Goal: Communication & Community: Answer question/provide support

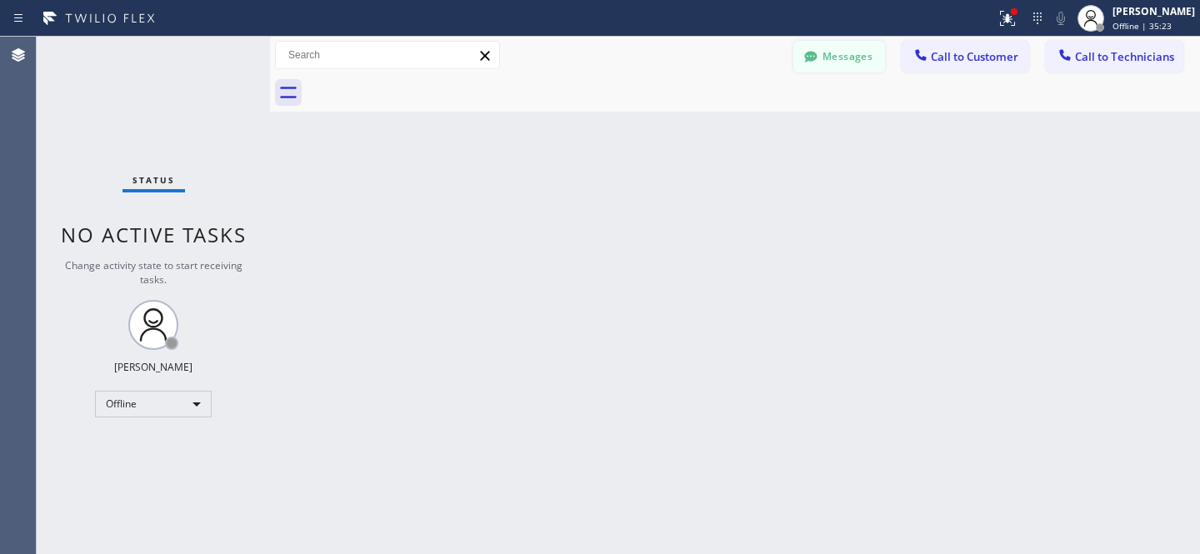
click at [850, 53] on button "Messages" at bounding box center [839, 57] width 92 height 32
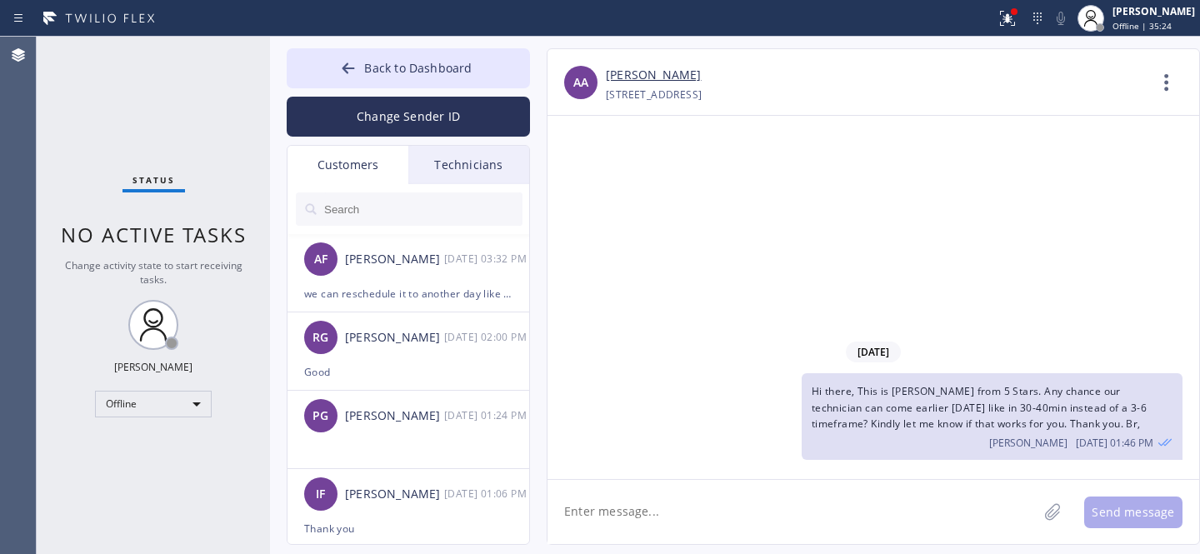
click at [390, 210] on input "text" at bounding box center [422, 208] width 200 height 33
paste input "NN885Y"
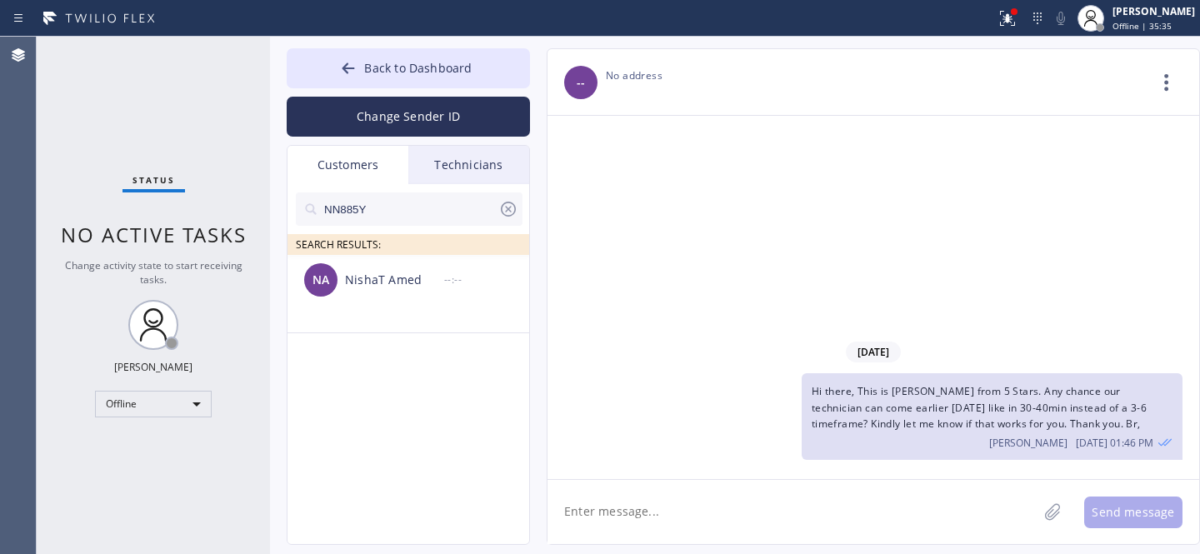
type input "NN885Y"
click at [376, 297] on div "NA NishaT Amed --:--" at bounding box center [408, 280] width 243 height 50
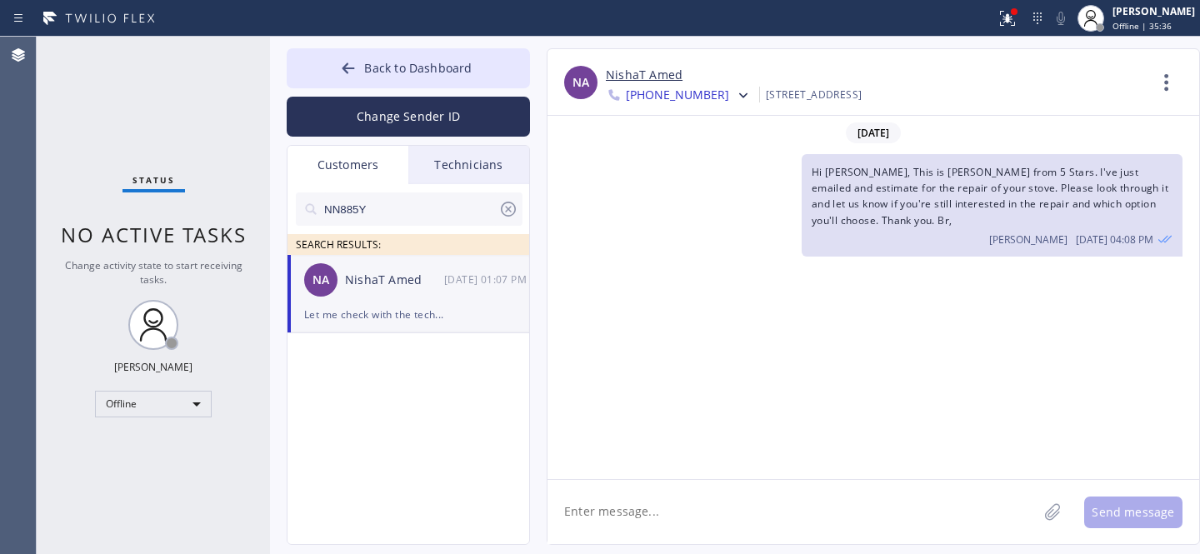
scroll to position [2151, 0]
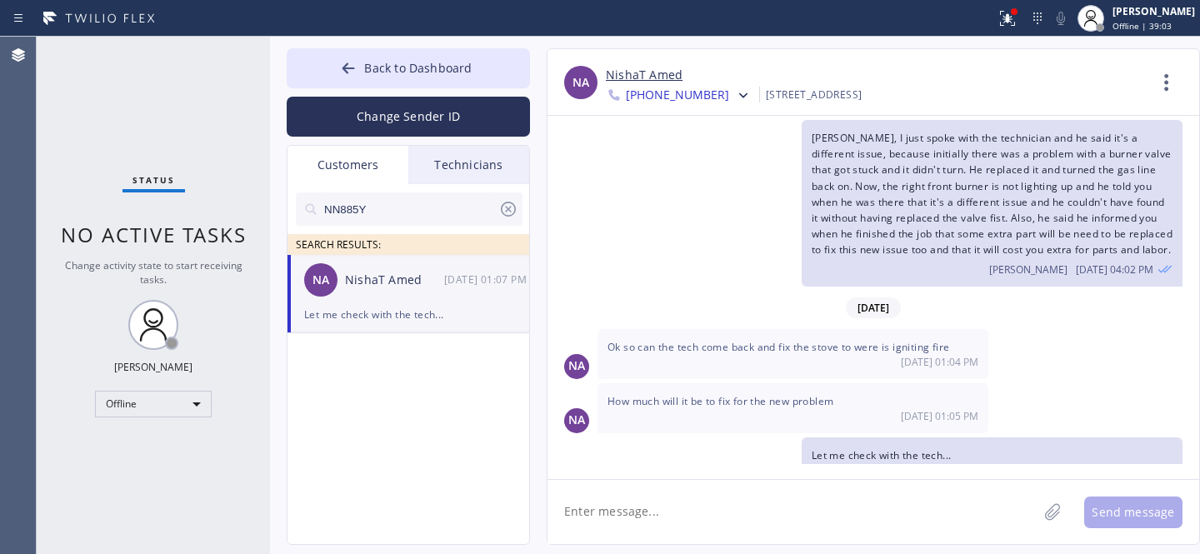
click at [416, 303] on div "NA NishaT Amed [DATE] 01:07 PM" at bounding box center [408, 280] width 243 height 50
click at [671, 527] on textarea at bounding box center [792, 512] width 490 height 64
type textarea "As per tech, it will cost you $320 to fix this problem with your unit."
click at [456, 212] on input "NN885Y" at bounding box center [410, 208] width 176 height 33
paste input "[DATE]"
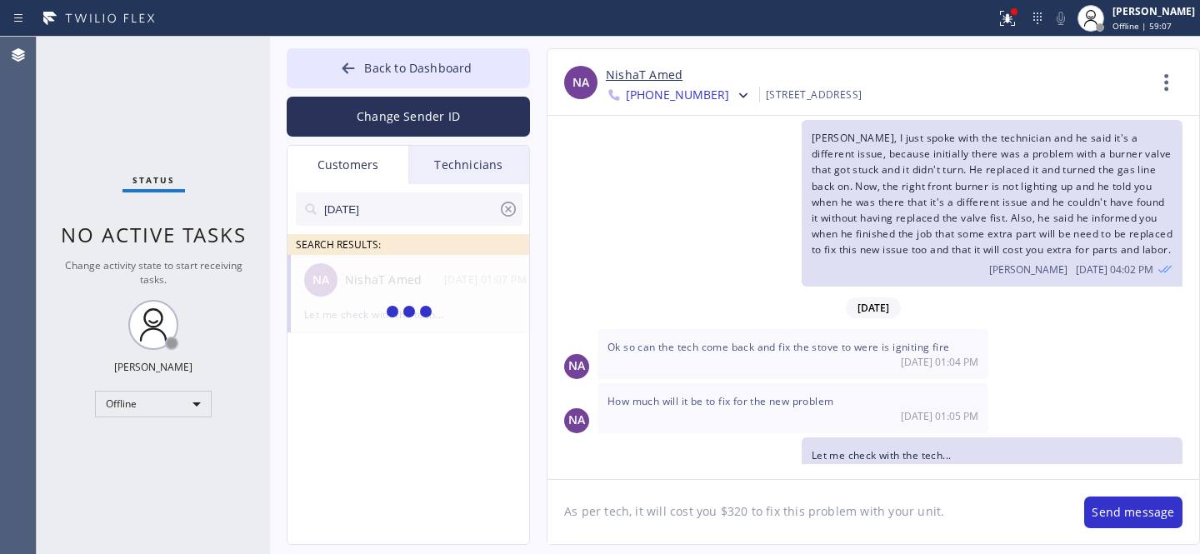
type input "[DATE]"
click at [453, 201] on input "[DATE]" at bounding box center [410, 208] width 176 height 33
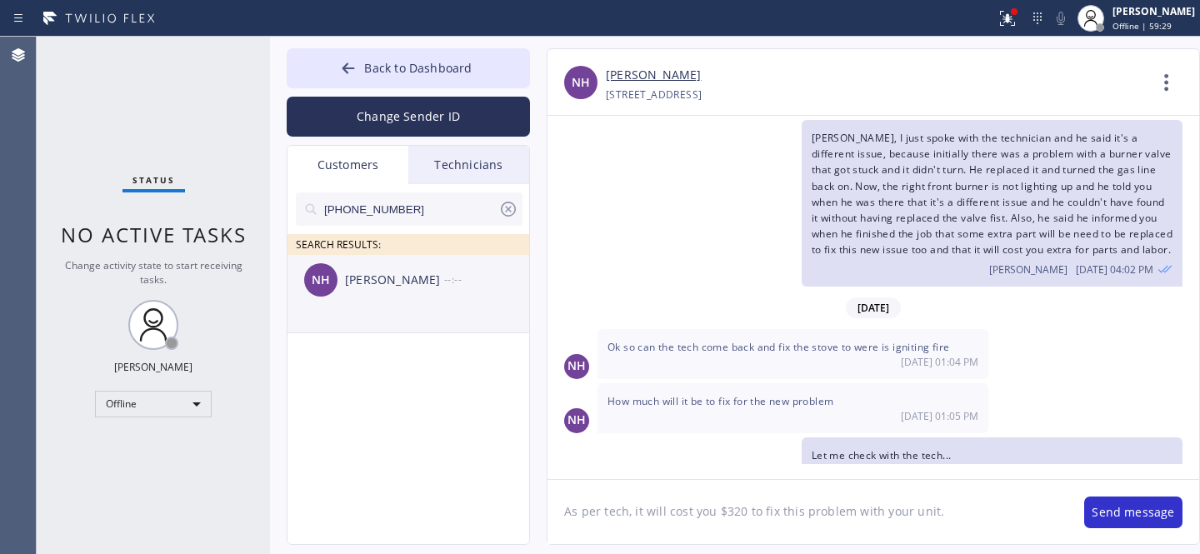
click at [382, 299] on div "NH [PERSON_NAME] --:--" at bounding box center [408, 280] width 243 height 50
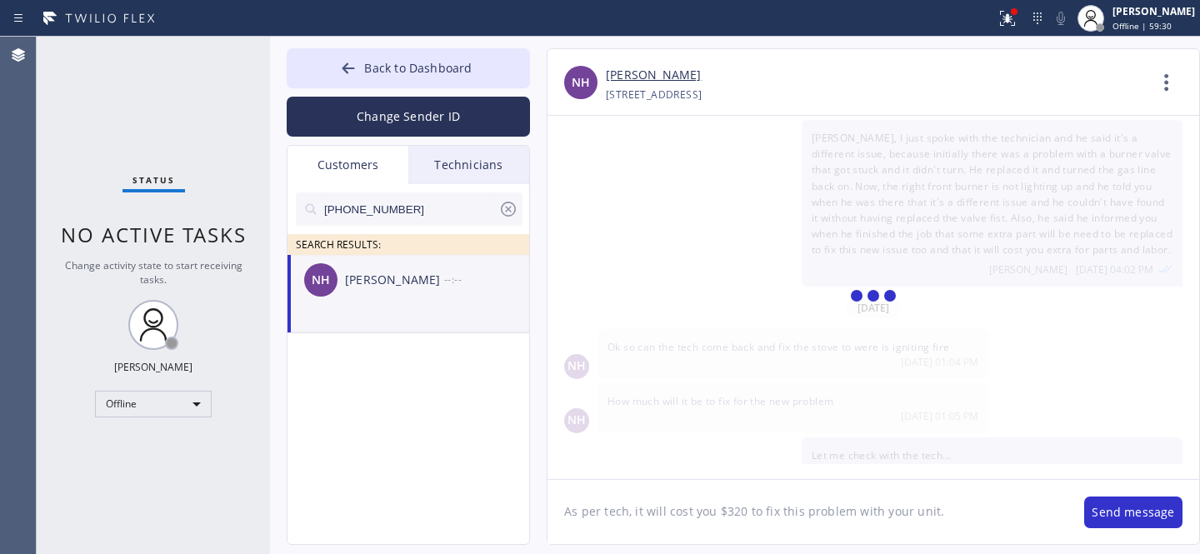
scroll to position [943, 0]
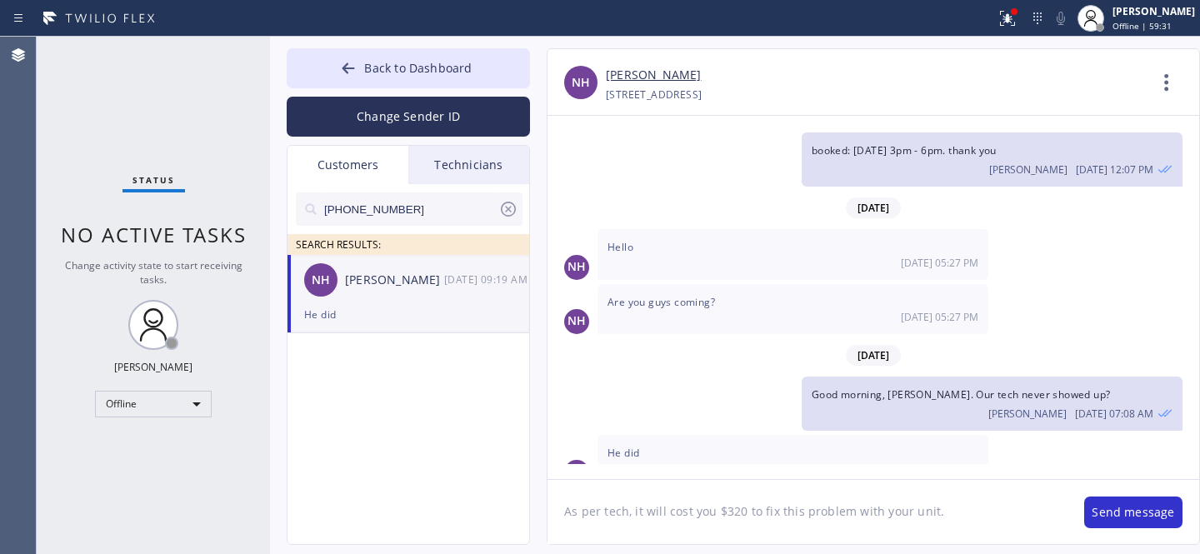
click at [764, 523] on textarea "As per tech, it will cost you $320 to fix this problem with your unit." at bounding box center [807, 512] width 520 height 64
type textarea "Hi [PERSON_NAME], This is [PERSON_NAME] from 5 Stars. Our tech's eta is 30 min.…"
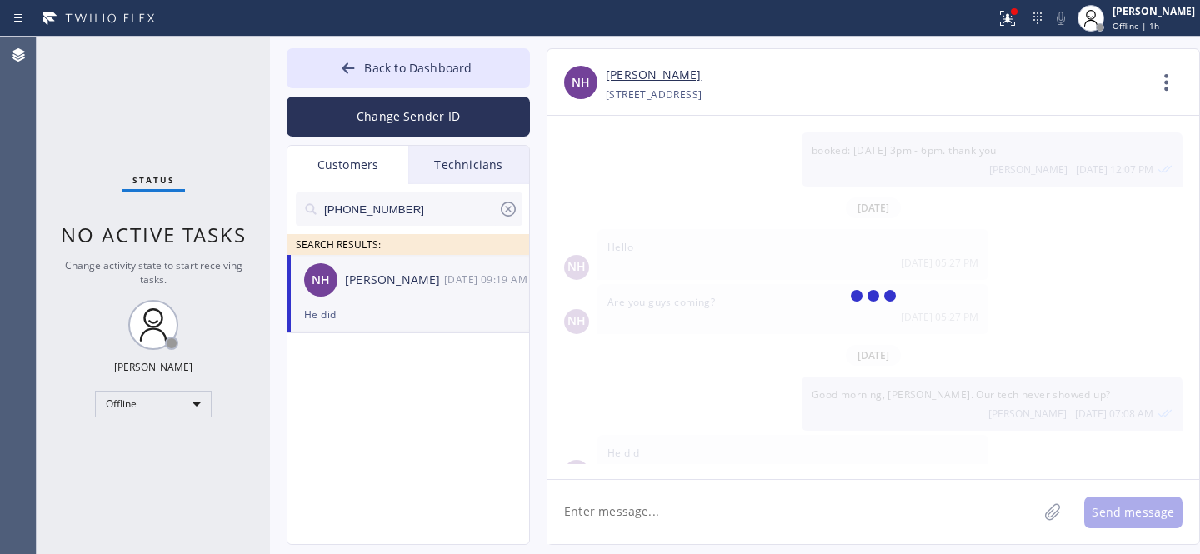
scroll to position [1055, 0]
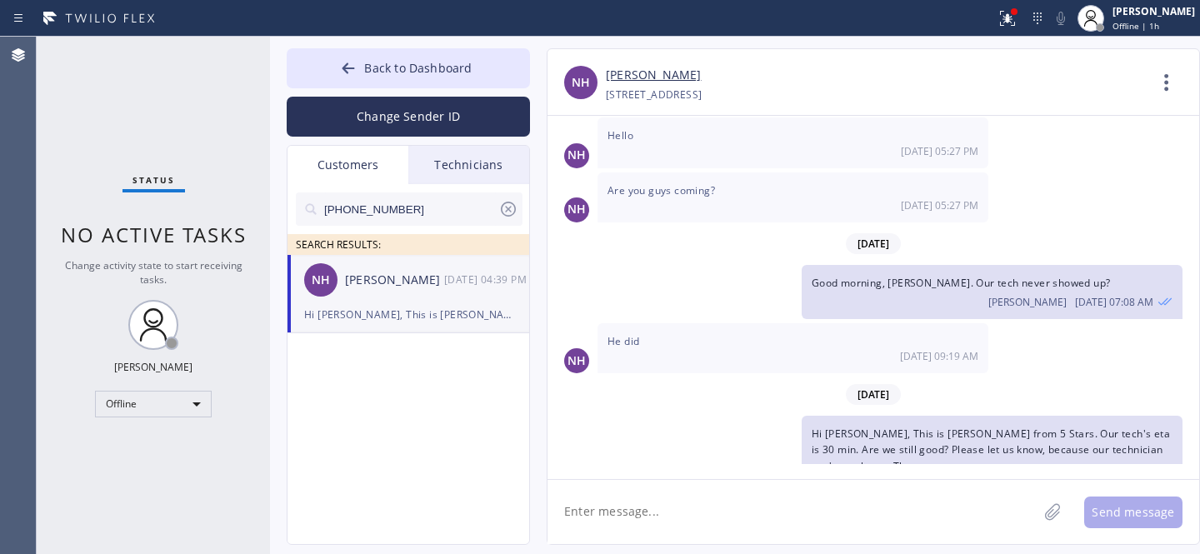
click at [507, 208] on icon at bounding box center [508, 209] width 15 height 15
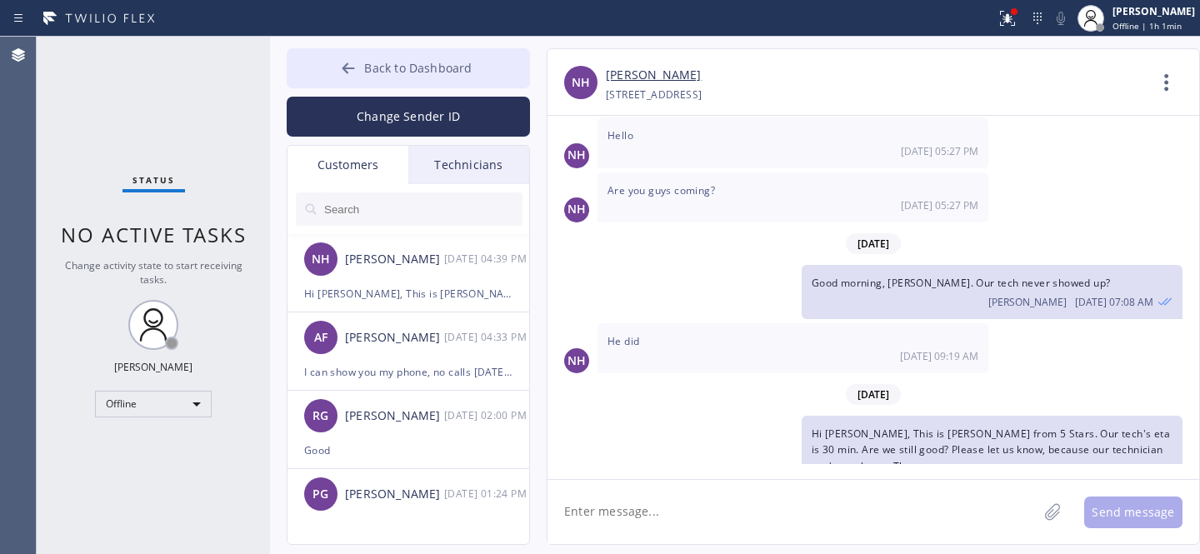
click at [381, 63] on span "Back to Dashboard" at bounding box center [417, 68] width 107 height 16
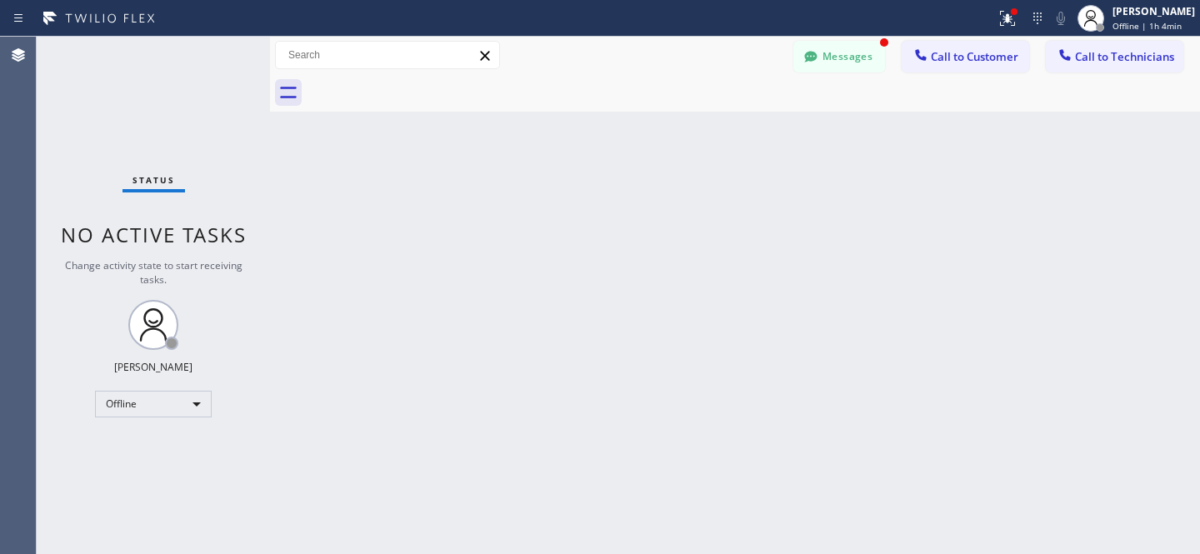
scroll to position [1109, 0]
click at [848, 52] on button "Messages" at bounding box center [839, 57] width 92 height 32
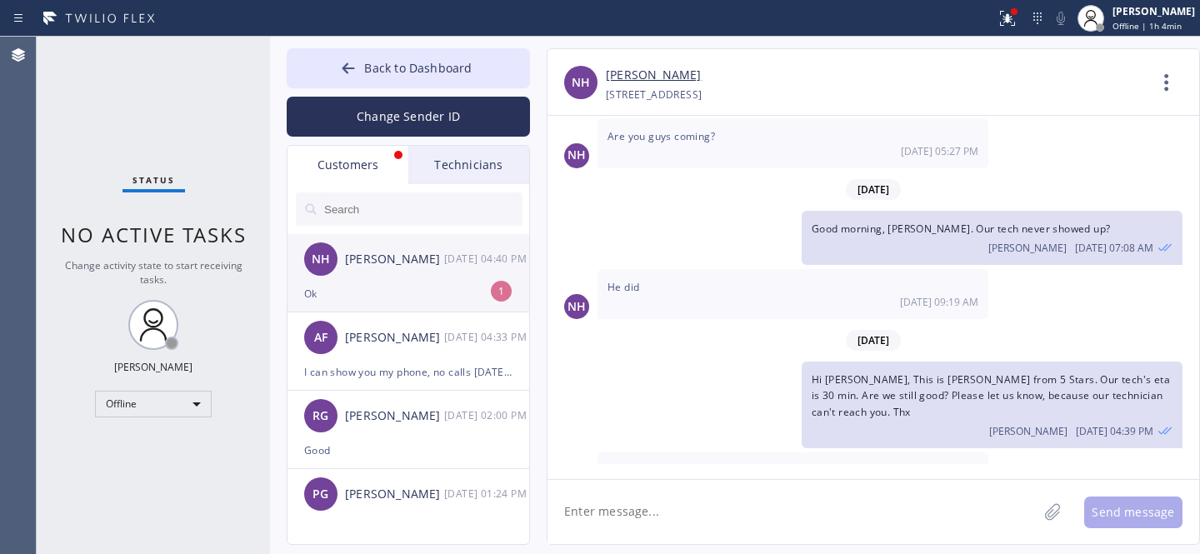
click at [370, 268] on div "[PERSON_NAME]" at bounding box center [394, 259] width 99 height 19
click at [678, 489] on textarea at bounding box center [792, 512] width 490 height 64
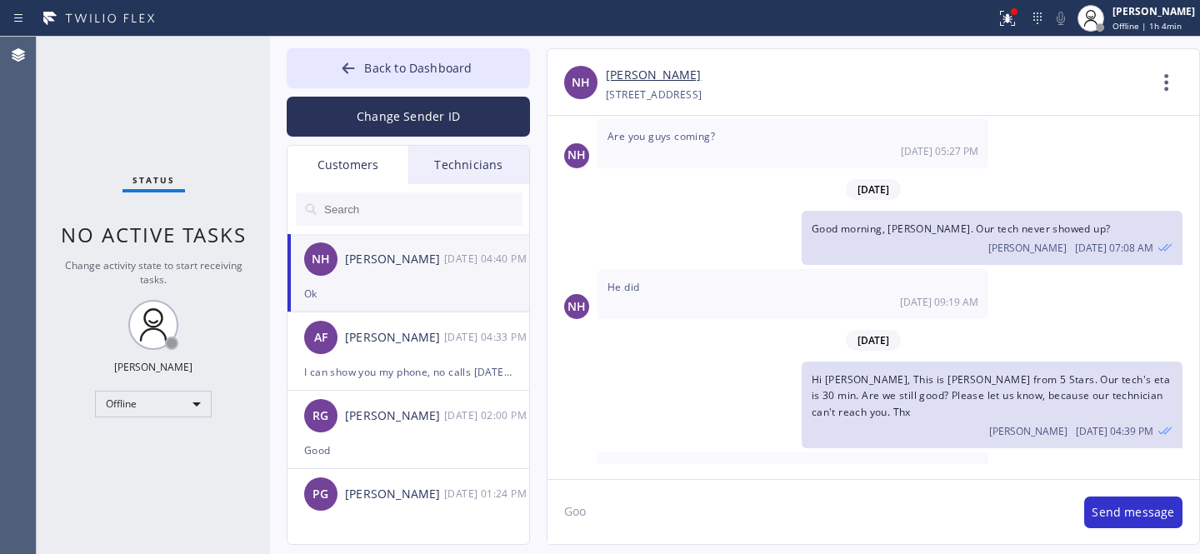
type textarea "Good"
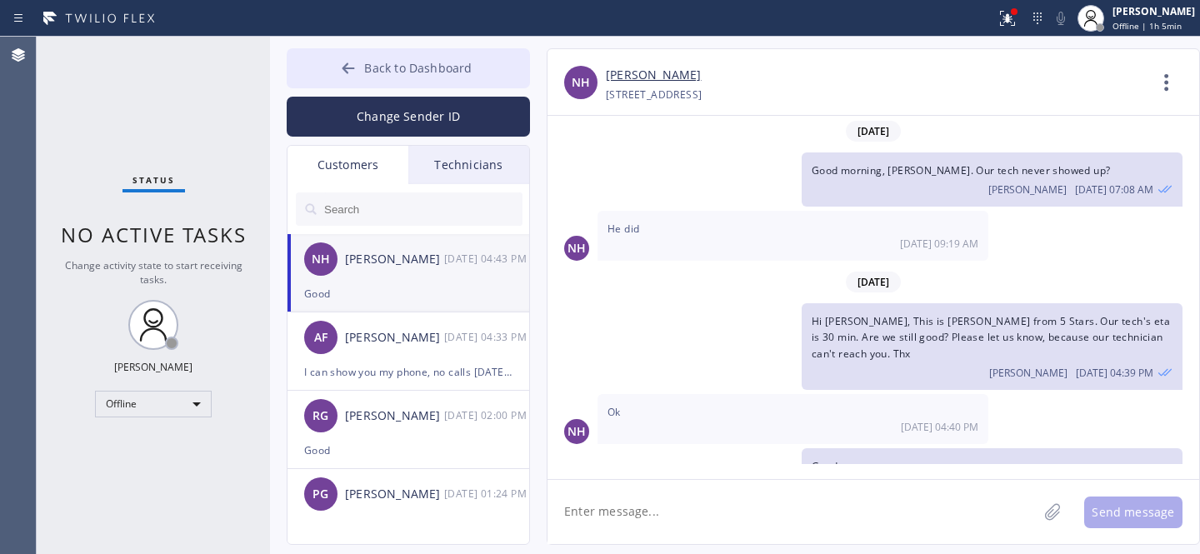
click at [420, 62] on span "Back to Dashboard" at bounding box center [417, 68] width 107 height 16
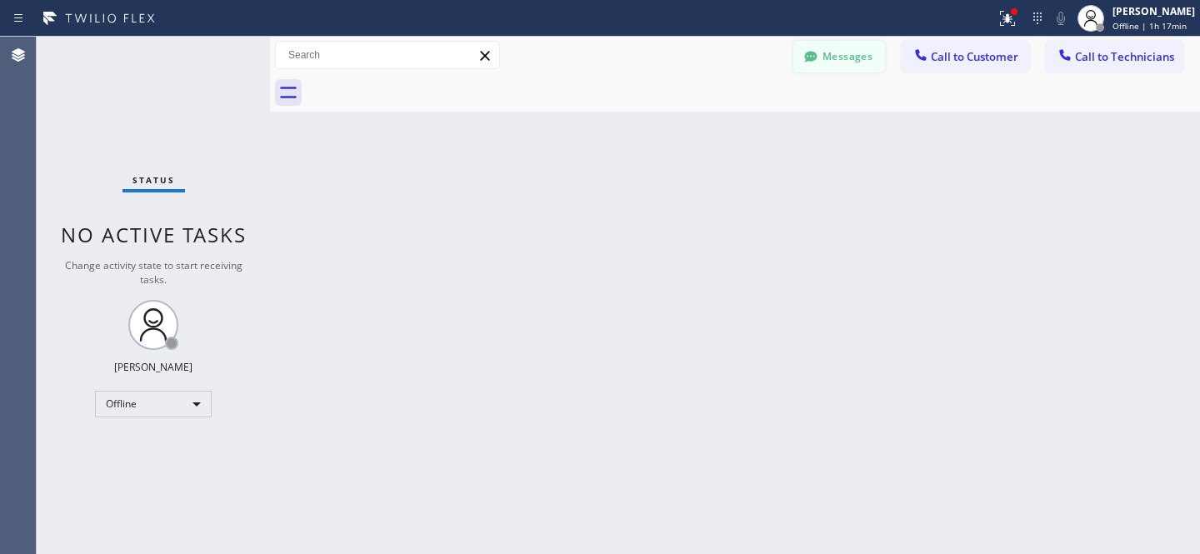
click at [846, 58] on button "Messages" at bounding box center [839, 57] width 92 height 32
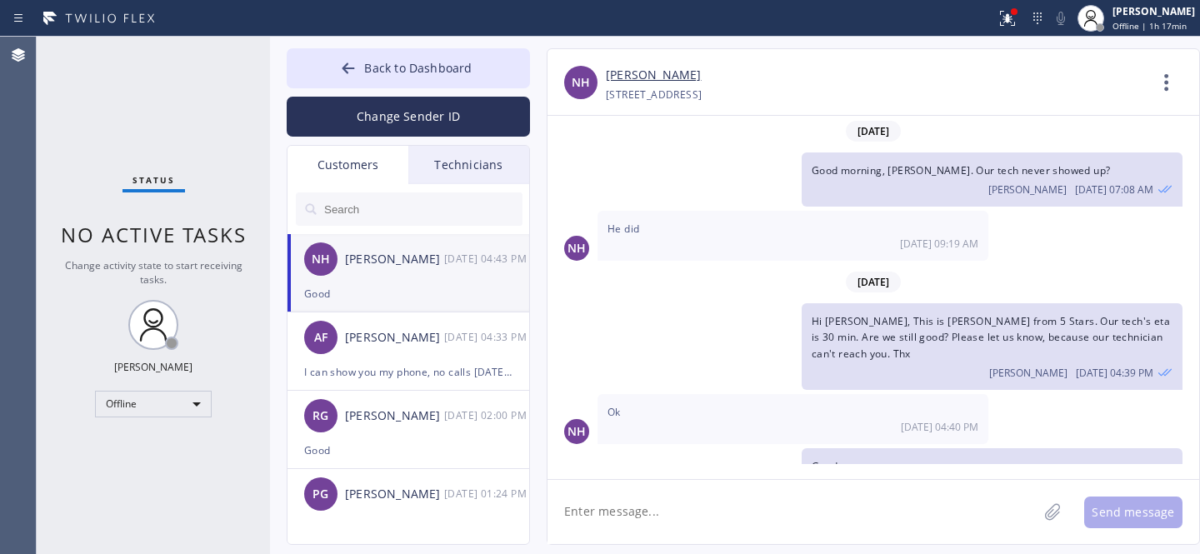
click at [401, 203] on input "text" at bounding box center [422, 208] width 200 height 33
paste input "NN885Y"
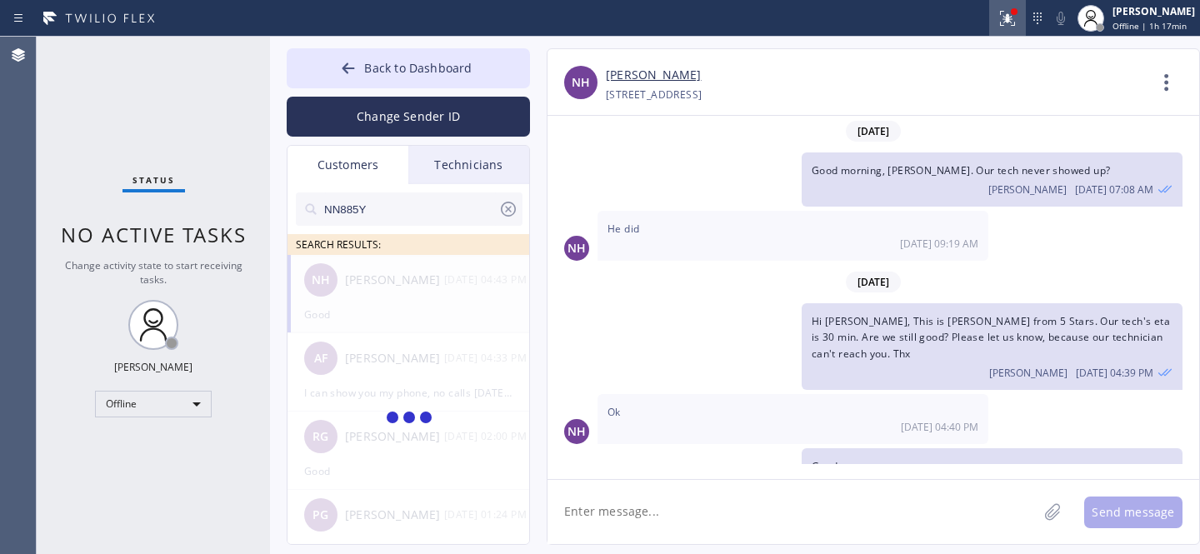
type input "NN885Y"
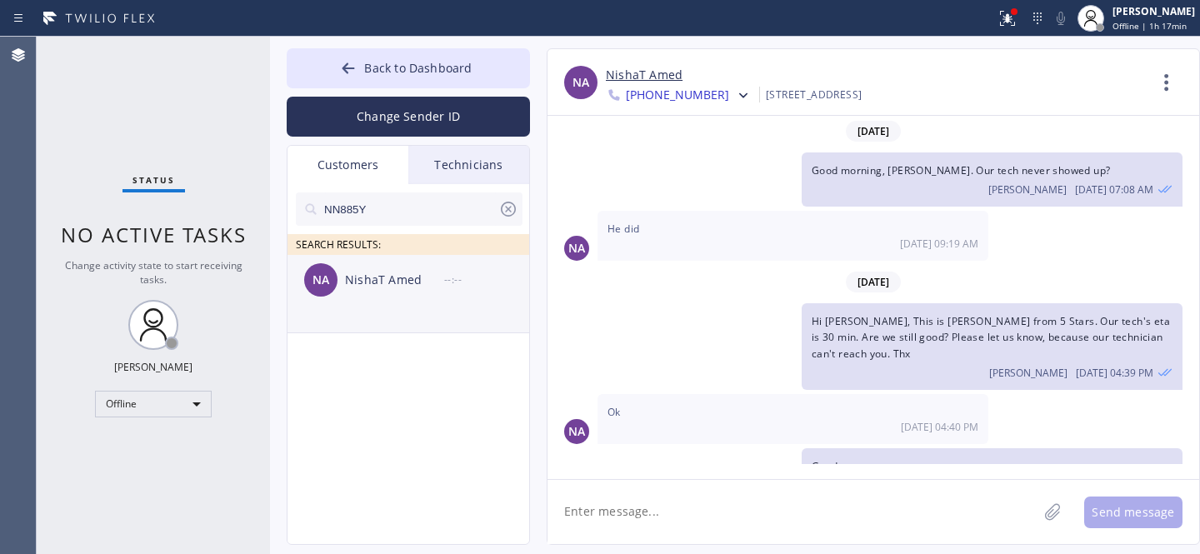
drag, startPoint x: 372, startPoint y: 292, endPoint x: 459, endPoint y: 297, distance: 87.7
click at [372, 291] on div "NA NishaT Amed --:--" at bounding box center [408, 280] width 243 height 50
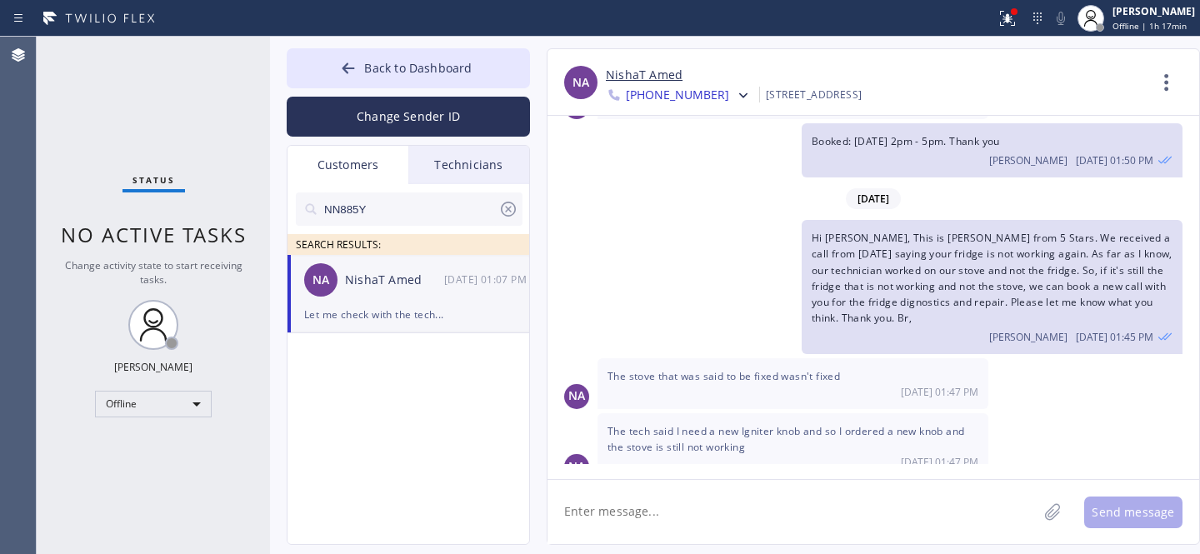
scroll to position [2151, 0]
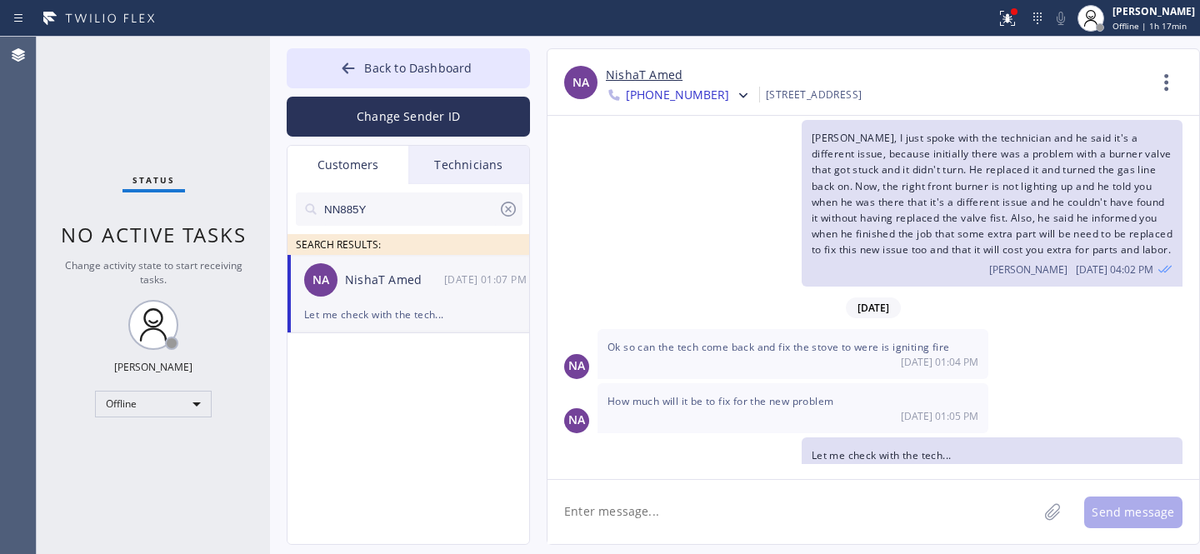
click at [669, 495] on textarea at bounding box center [792, 512] width 490 height 64
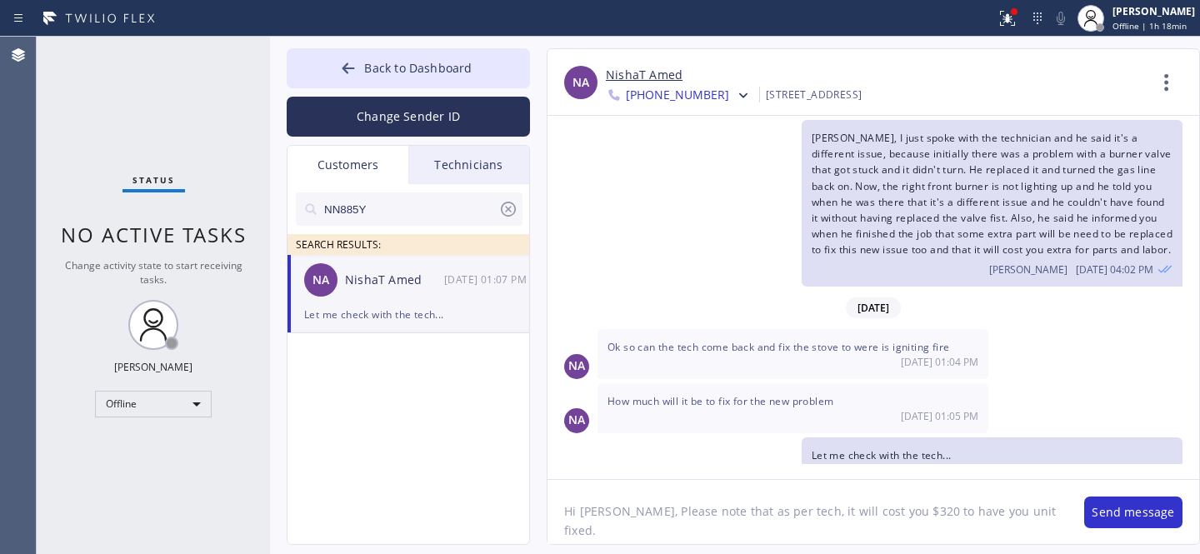
click at [858, 512] on textarea "Hi [PERSON_NAME], Please note that as per tech, it will cost you $320 to have y…" at bounding box center [807, 512] width 520 height 64
drag, startPoint x: 954, startPoint y: 512, endPoint x: 1104, endPoint y: 510, distance: 150.0
click at [1104, 510] on div "Hi [PERSON_NAME], Please note that as per tech, it will cost you another $320 t…" at bounding box center [872, 511] width 651 height 65
drag, startPoint x: 856, startPoint y: 512, endPoint x: 618, endPoint y: 513, distance: 238.3
click at [618, 513] on textarea "Hi [PERSON_NAME], Please note that as per tech, it will cost you another $320 t…" at bounding box center [807, 512] width 520 height 64
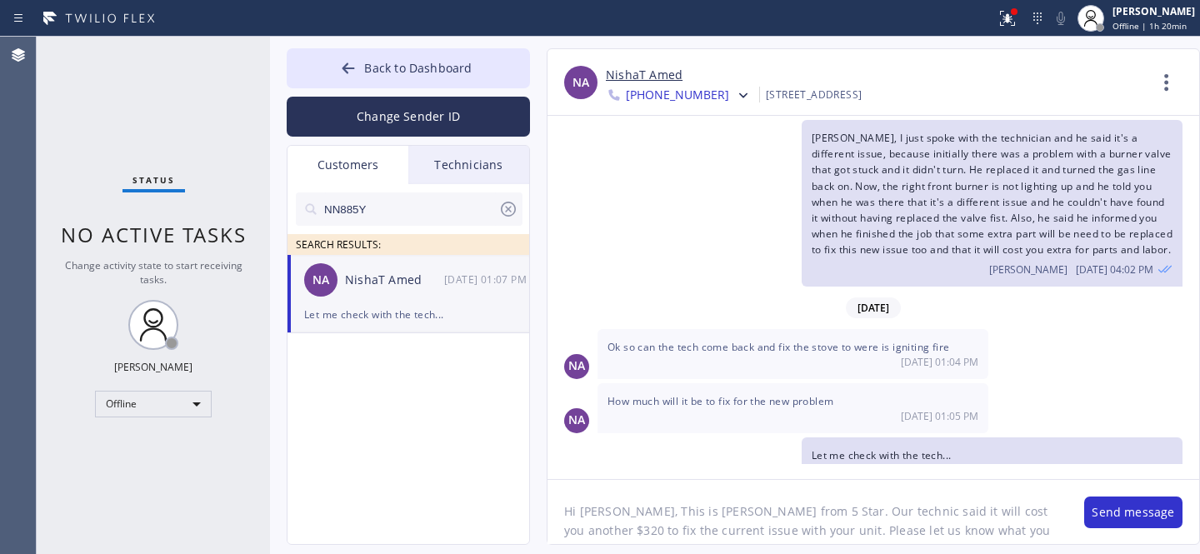
click at [828, 512] on textarea "Hi [PERSON_NAME], This is [PERSON_NAME] from 5 Star. Our technic said it will c…" at bounding box center [807, 512] width 520 height 64
type textarea "Hi [PERSON_NAME], This is [PERSON_NAME] from 5 Star. Our technician said it wil…"
click at [1102, 508] on button "Send message" at bounding box center [1133, 513] width 98 height 32
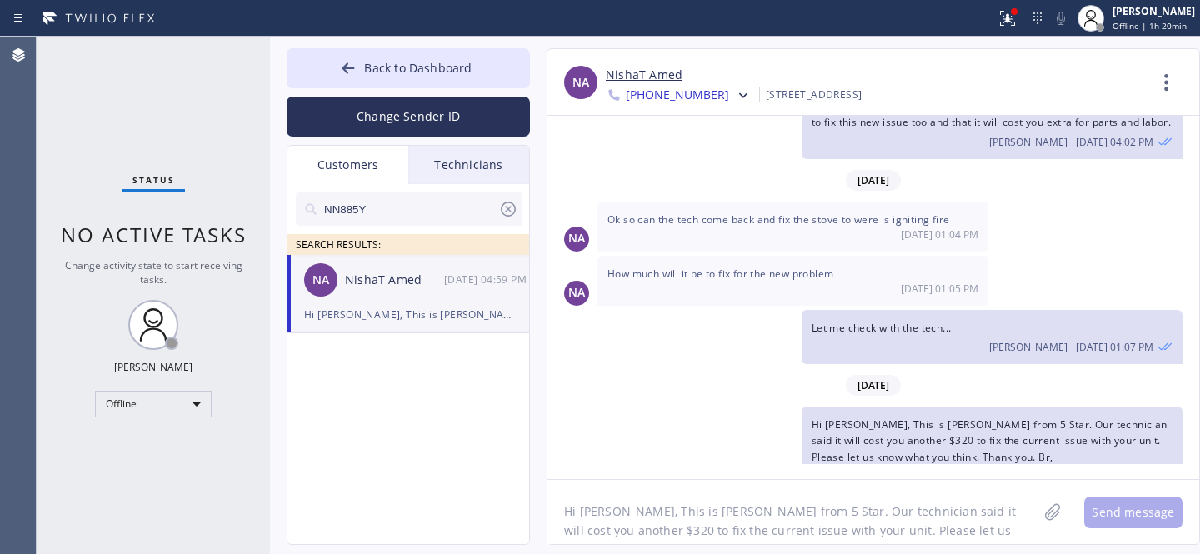
click at [511, 210] on icon at bounding box center [508, 209] width 20 height 20
